Goal: Information Seeking & Learning: Learn about a topic

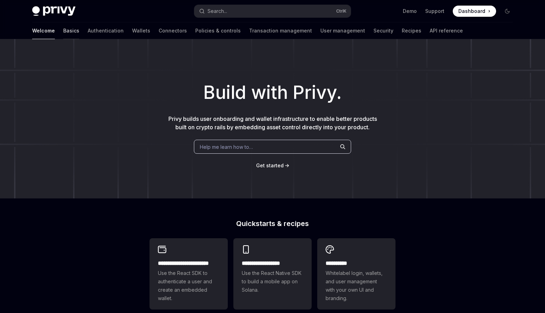
click at [63, 32] on link "Basics" at bounding box center [71, 30] width 16 height 17
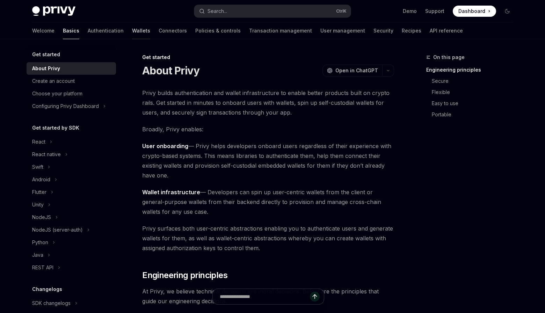
click at [132, 30] on link "Wallets" at bounding box center [141, 30] width 18 height 17
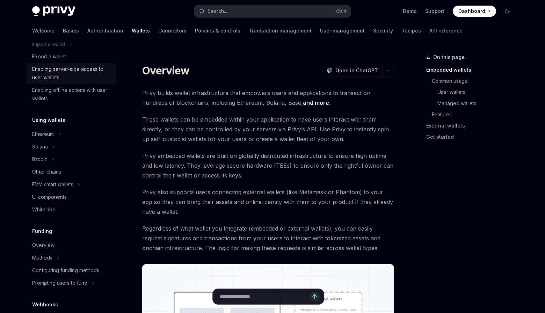
scroll to position [105, 0]
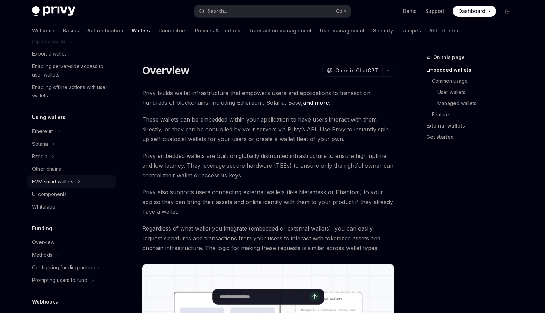
click at [80, 182] on icon at bounding box center [79, 181] width 3 height 8
type textarea "*"
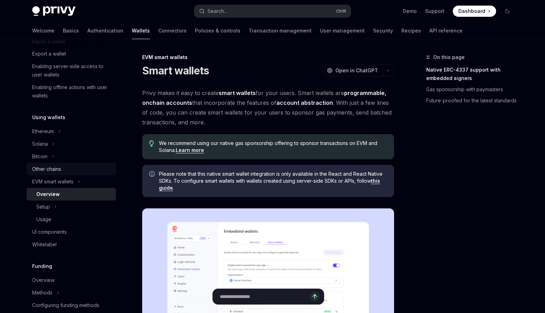
scroll to position [140, 0]
